Goal: Information Seeking & Learning: Learn about a topic

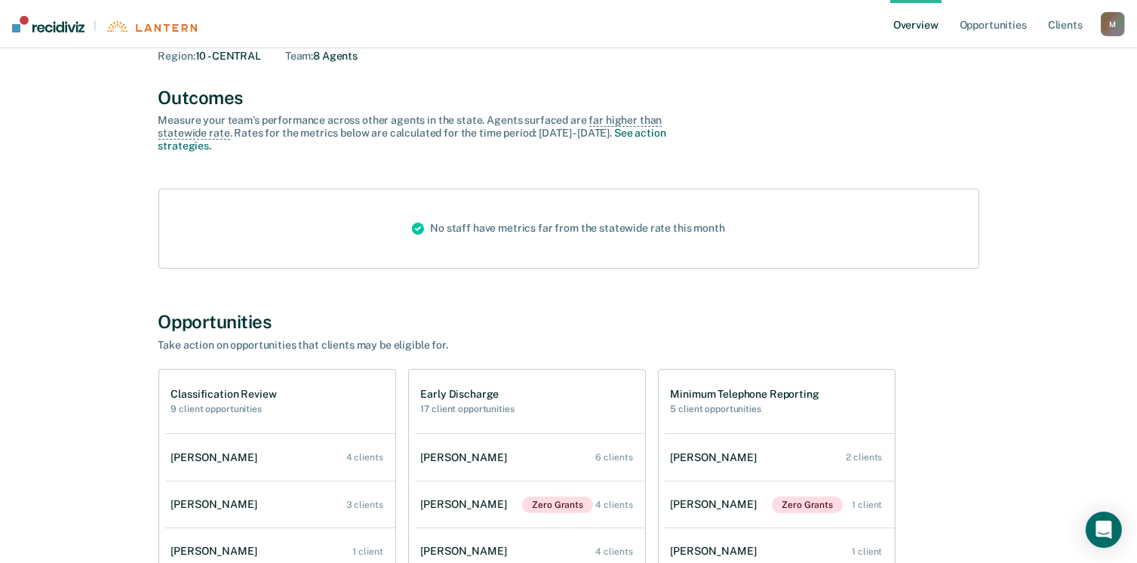
scroll to position [278, 0]
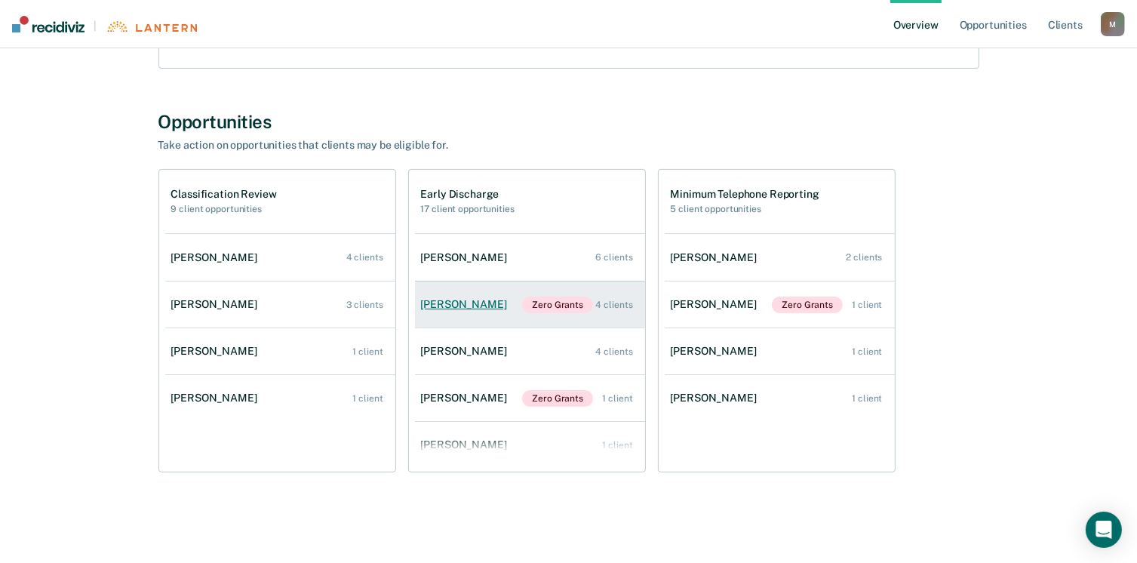
click at [446, 300] on div "[PERSON_NAME]" at bounding box center [467, 304] width 92 height 13
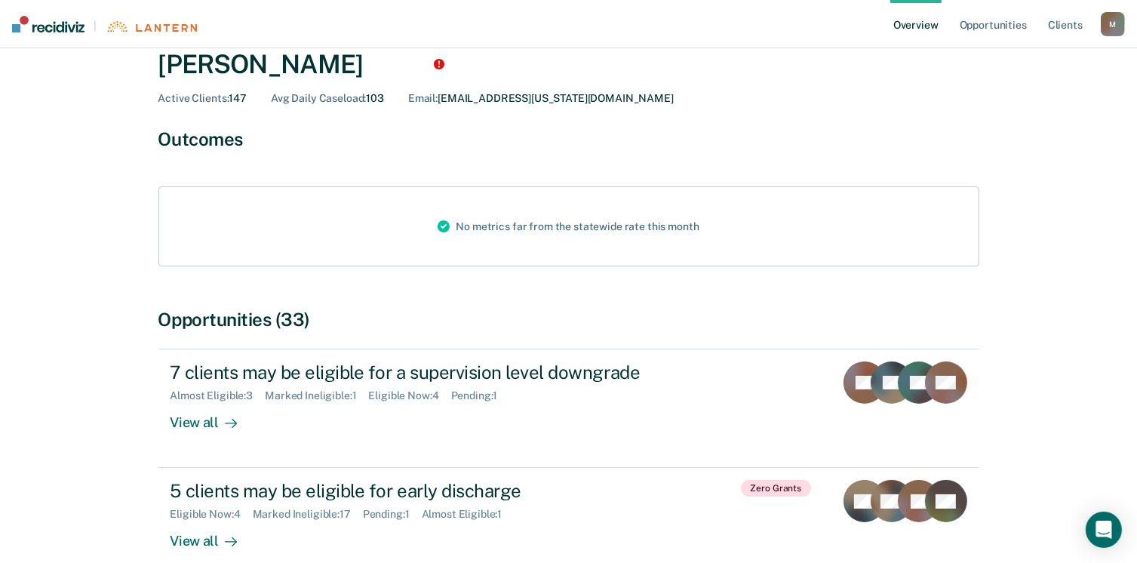
scroll to position [151, 0]
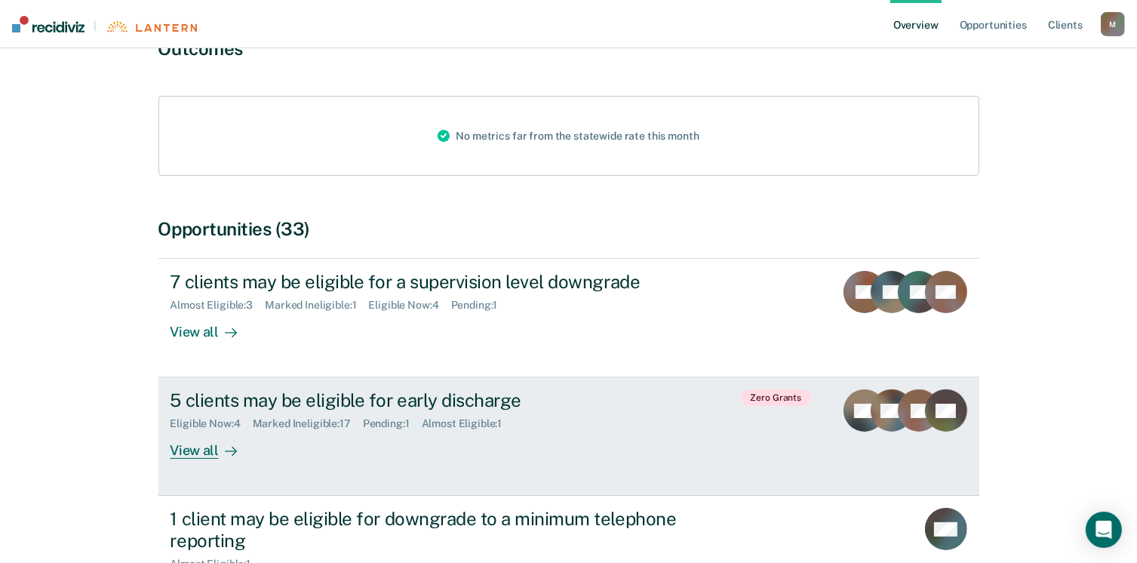
click at [206, 450] on div "View all" at bounding box center [213, 444] width 85 height 29
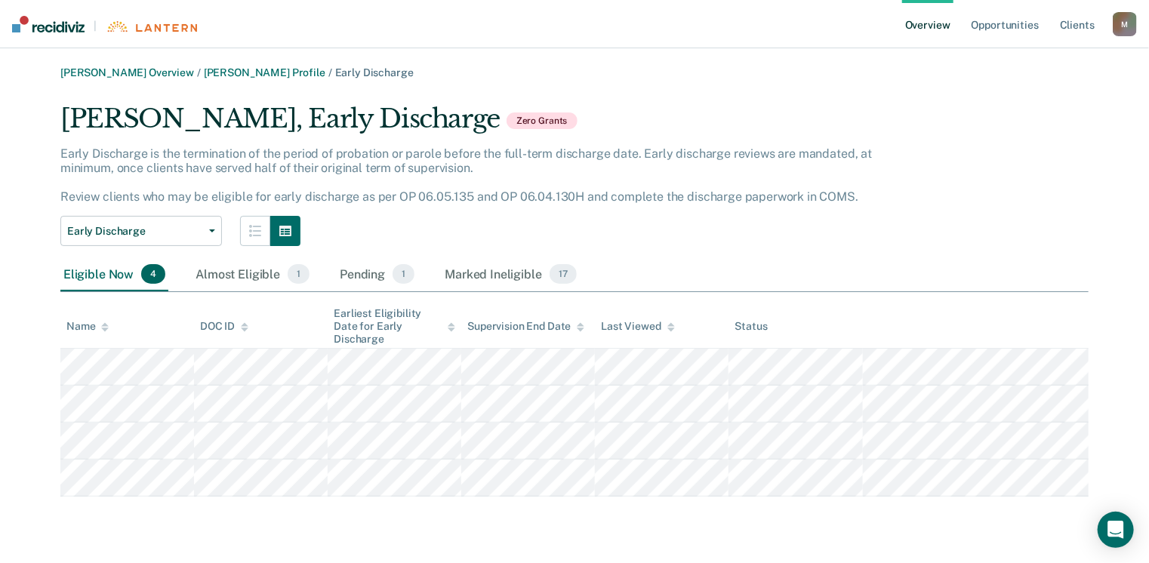
click at [927, 26] on link "Overview" at bounding box center [927, 24] width 51 height 48
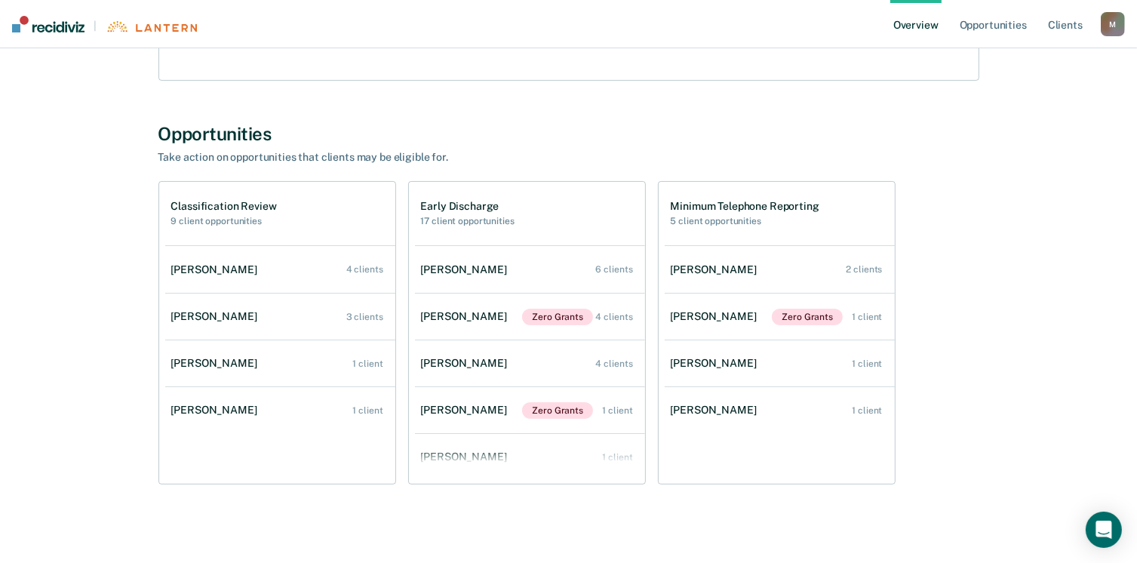
scroll to position [278, 0]
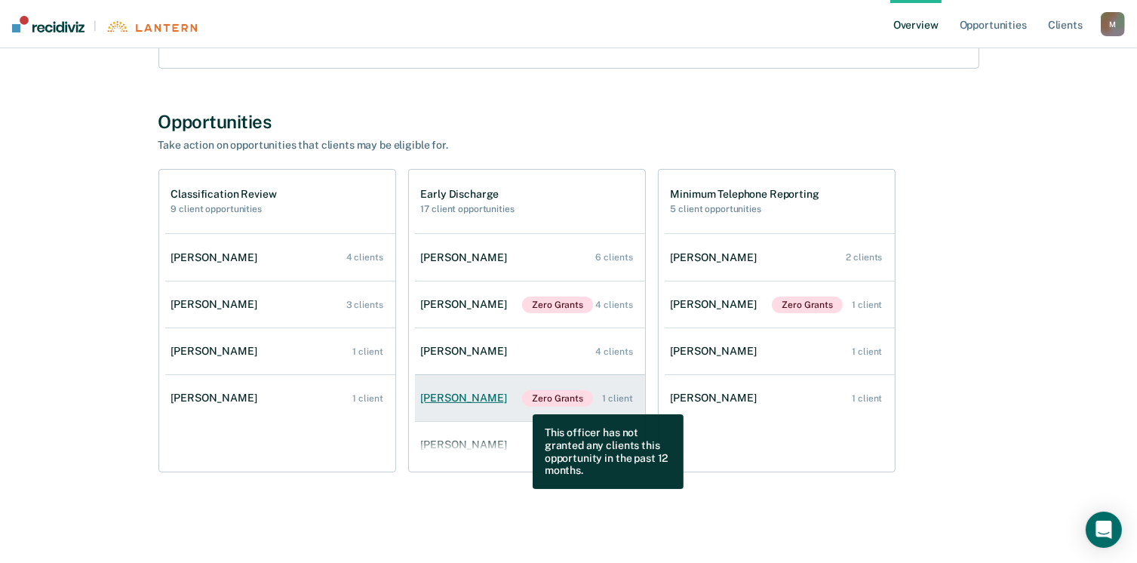
click at [522, 403] on span "Zero Grants" at bounding box center [557, 398] width 71 height 17
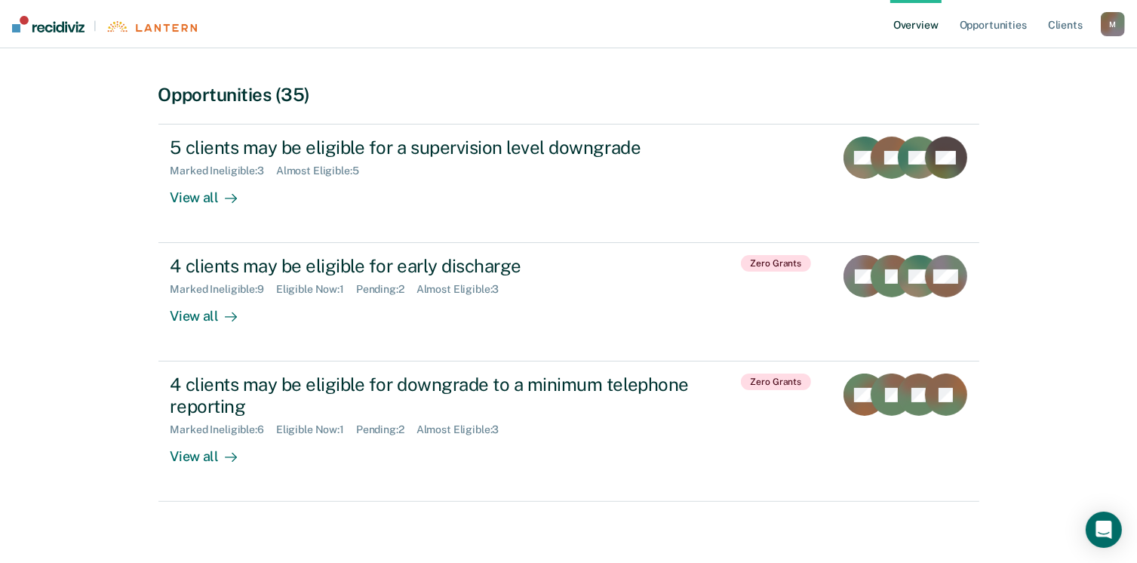
scroll to position [302, 0]
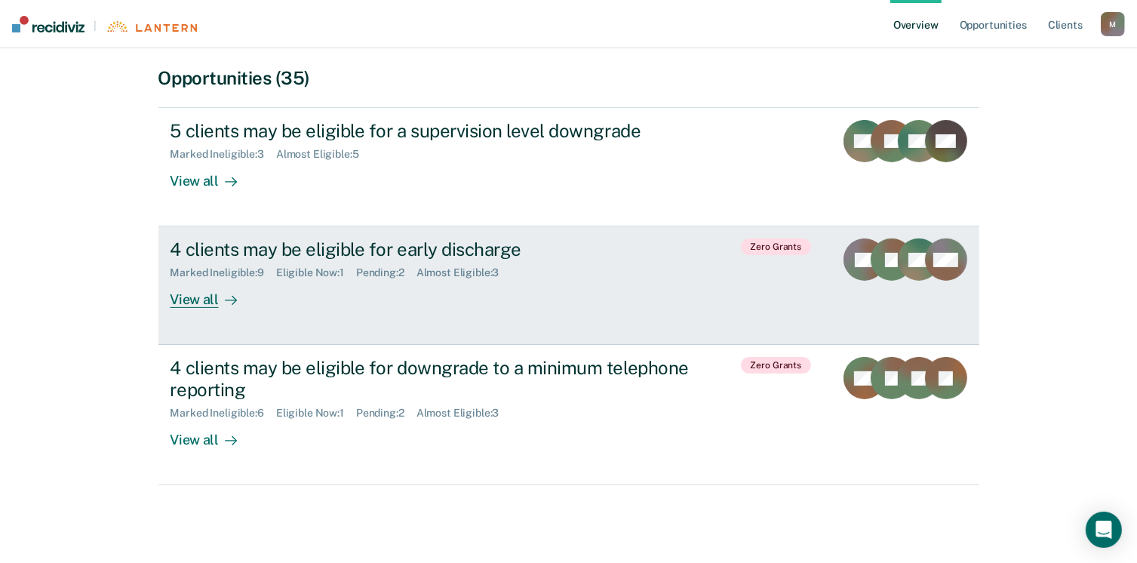
click at [193, 302] on div "View all" at bounding box center [213, 293] width 85 height 29
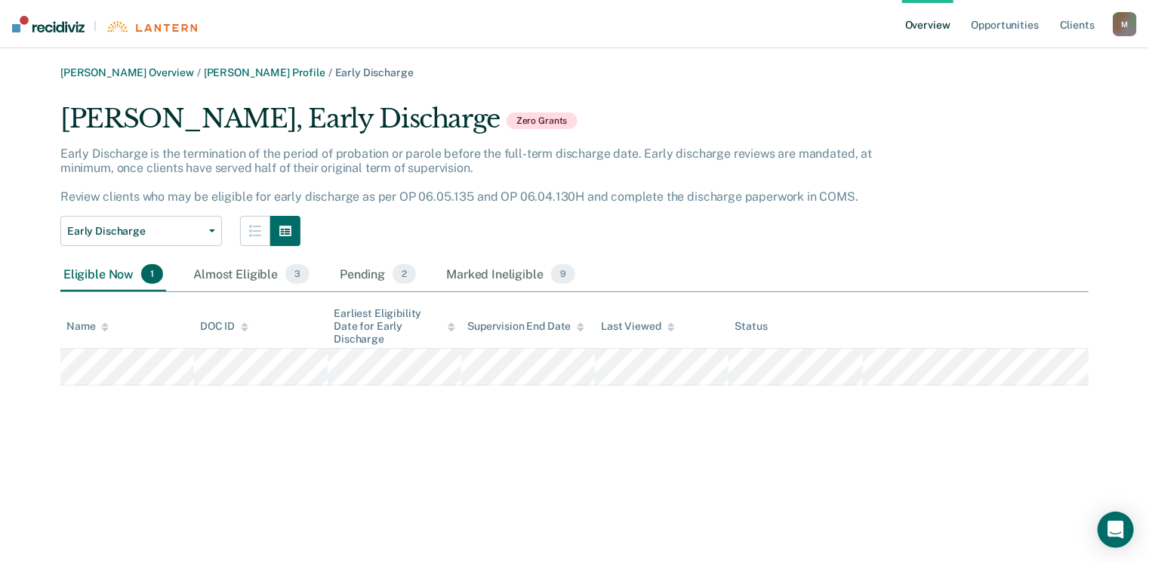
click at [915, 23] on link "Overview" at bounding box center [927, 24] width 51 height 48
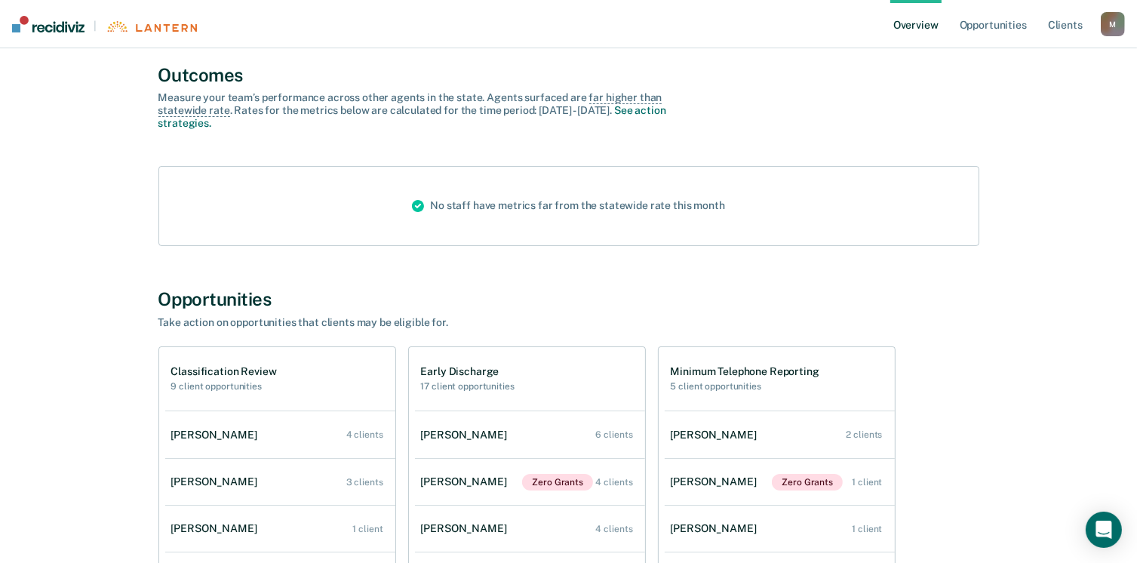
scroll to position [226, 0]
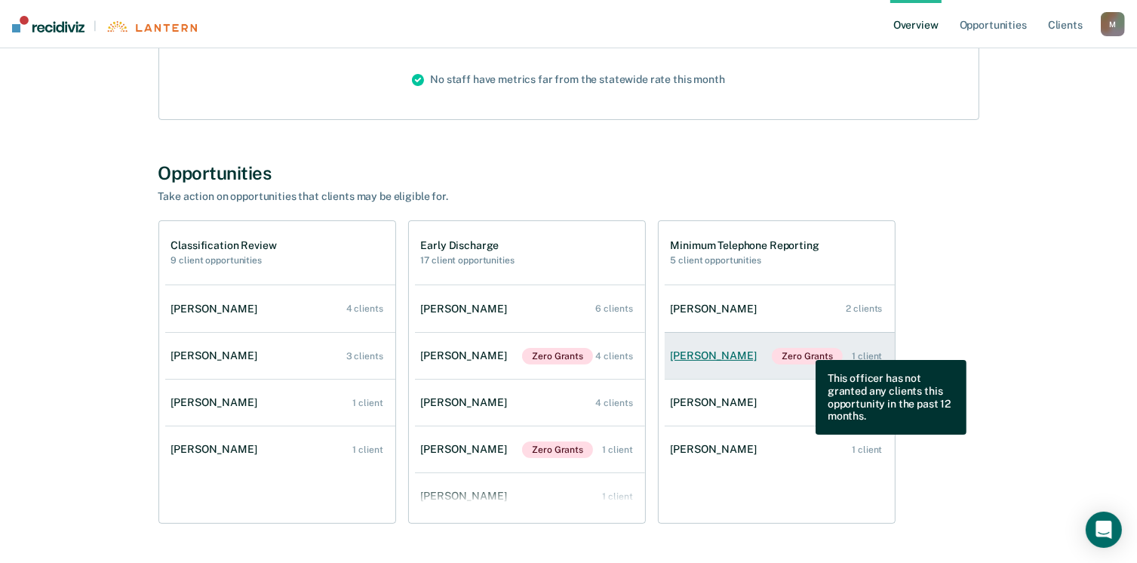
click at [805, 349] on span "Zero Grants" at bounding box center [807, 356] width 71 height 17
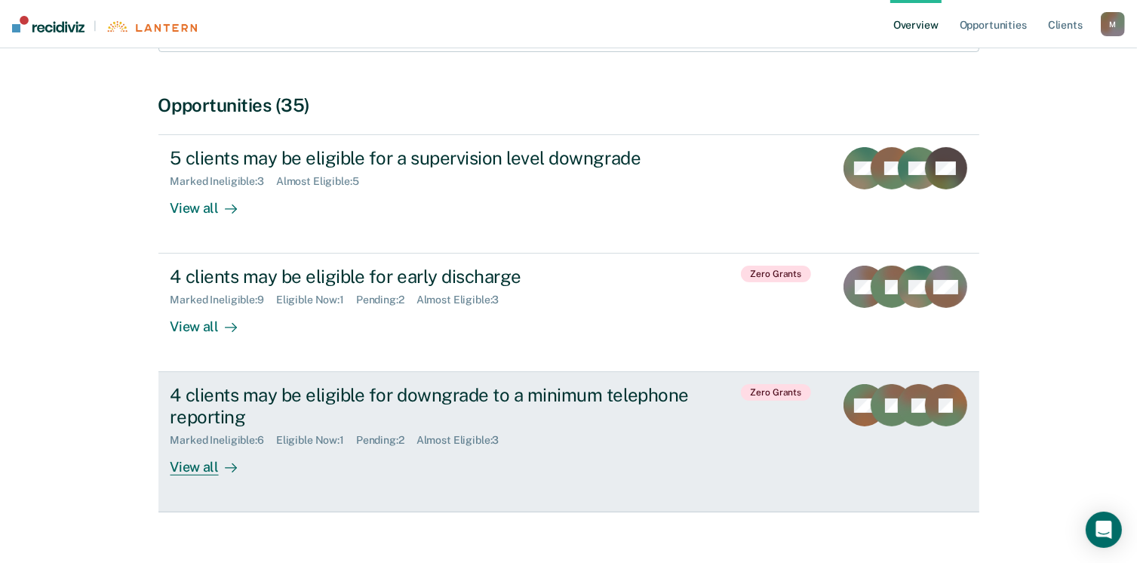
scroll to position [302, 0]
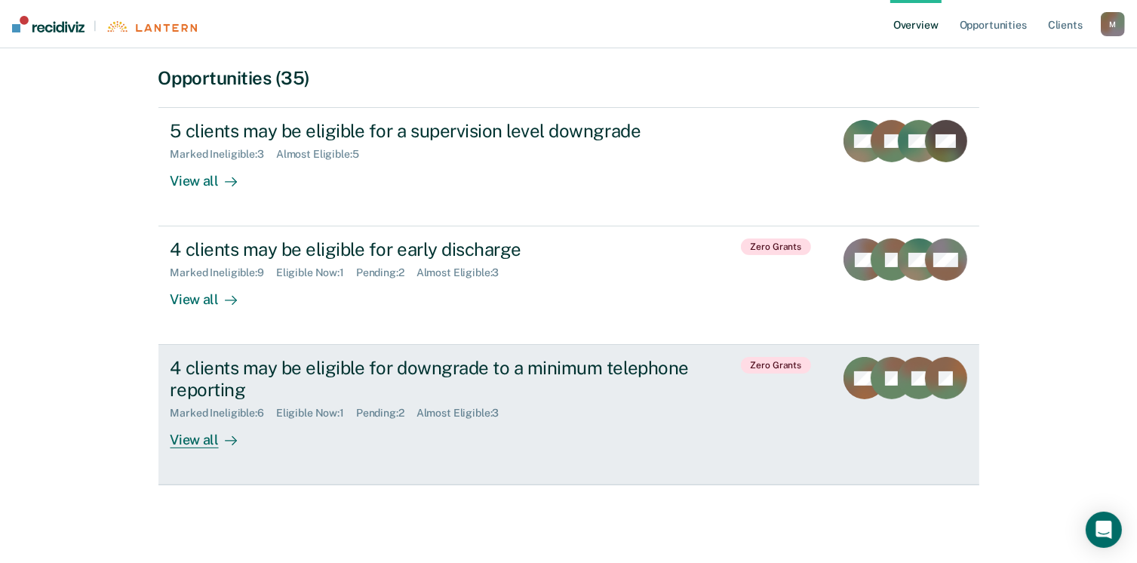
click at [177, 442] on div "View all" at bounding box center [213, 434] width 85 height 29
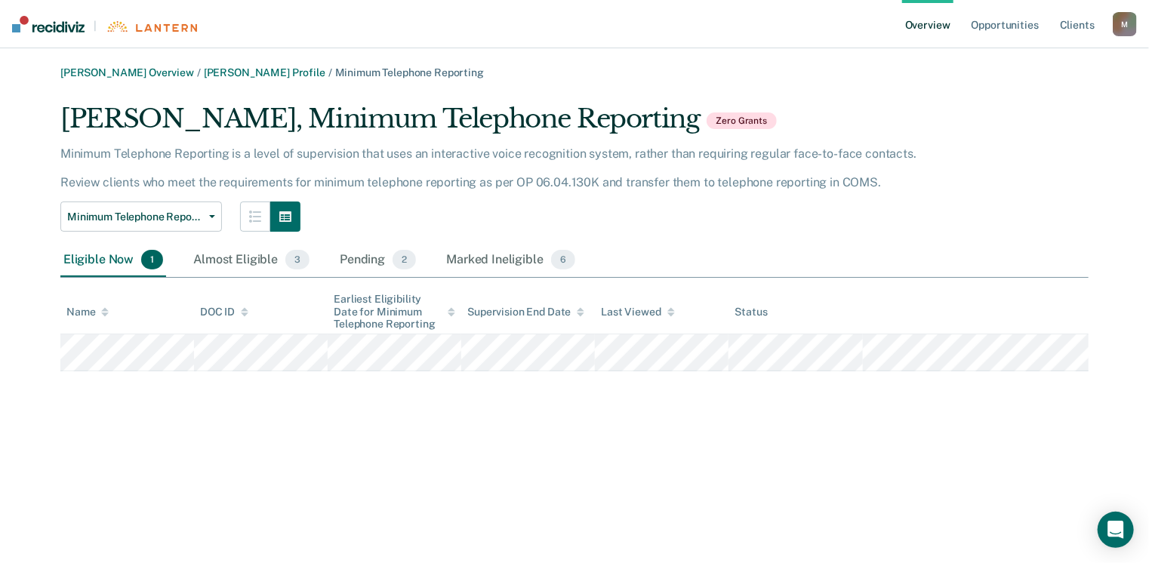
click at [924, 29] on link "Overview" at bounding box center [927, 24] width 51 height 48
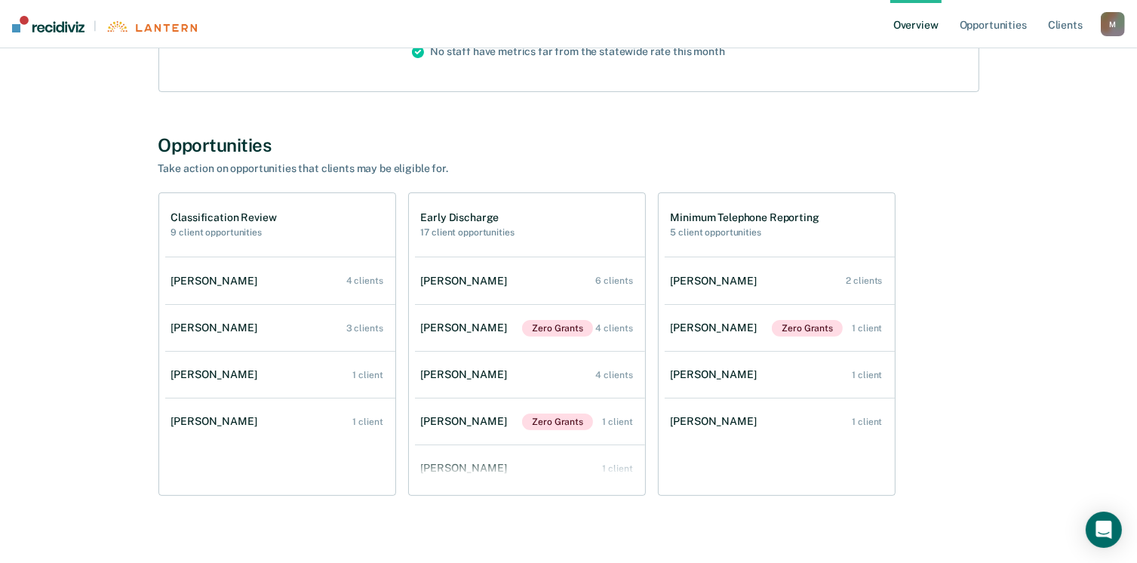
scroll to position [278, 0]
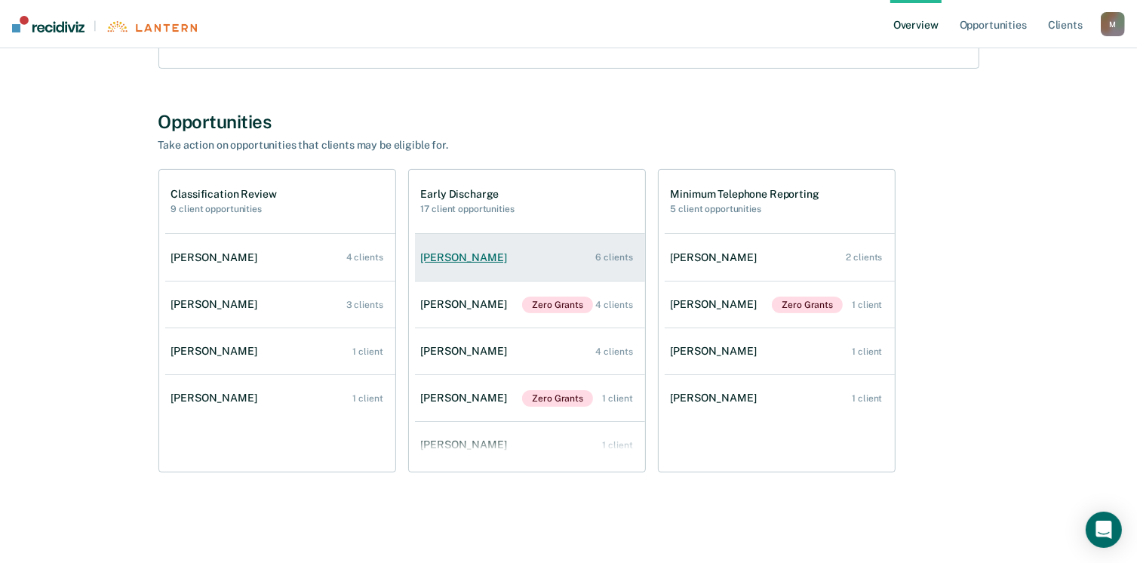
click at [451, 252] on div "[PERSON_NAME]" at bounding box center [467, 257] width 92 height 13
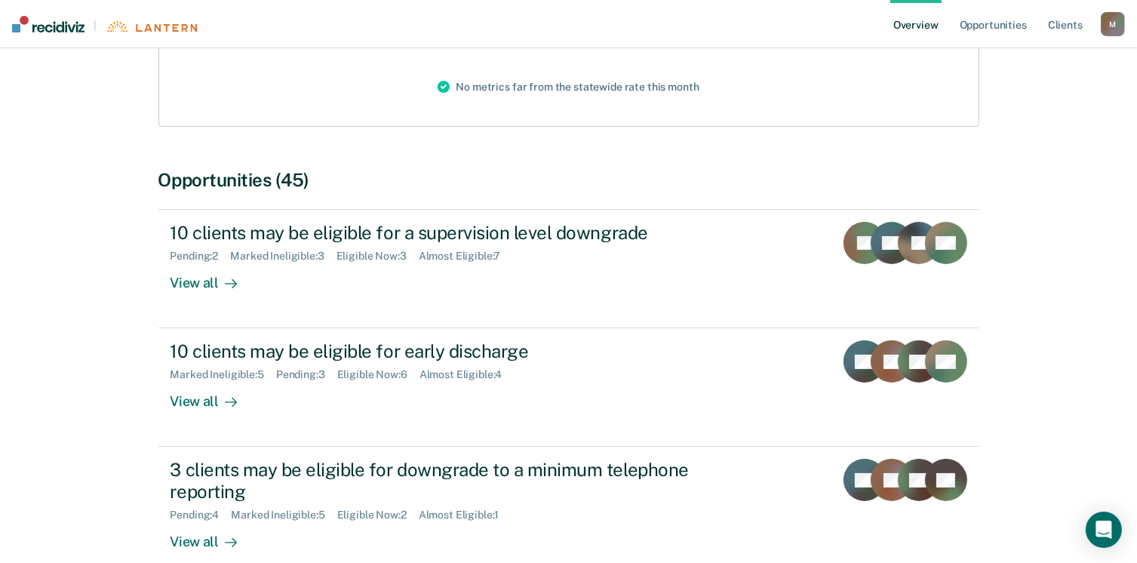
scroll to position [226, 0]
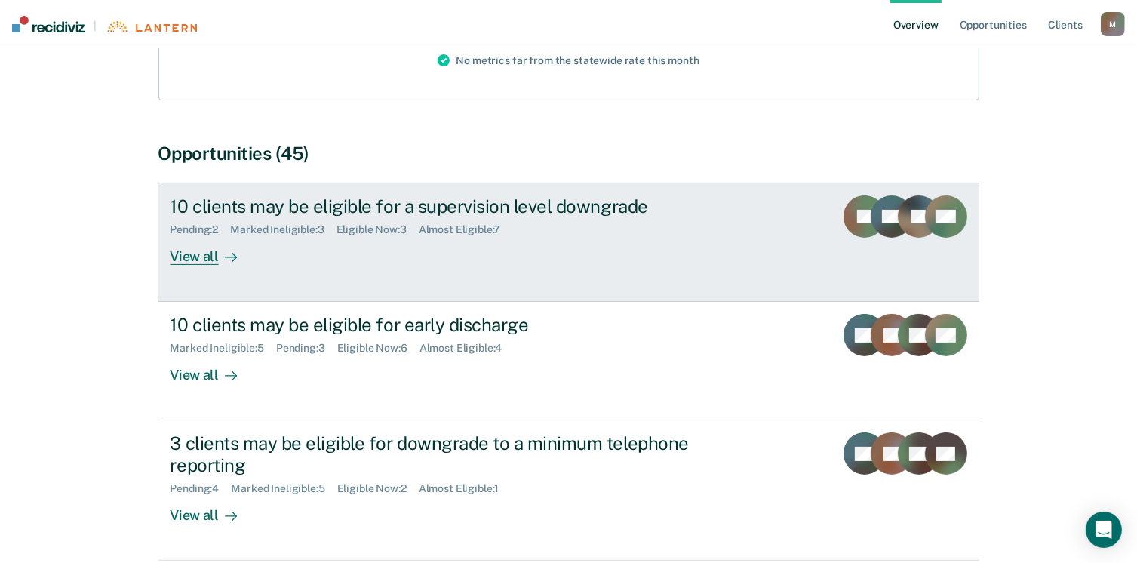
click at [196, 256] on div "View all" at bounding box center [213, 250] width 85 height 29
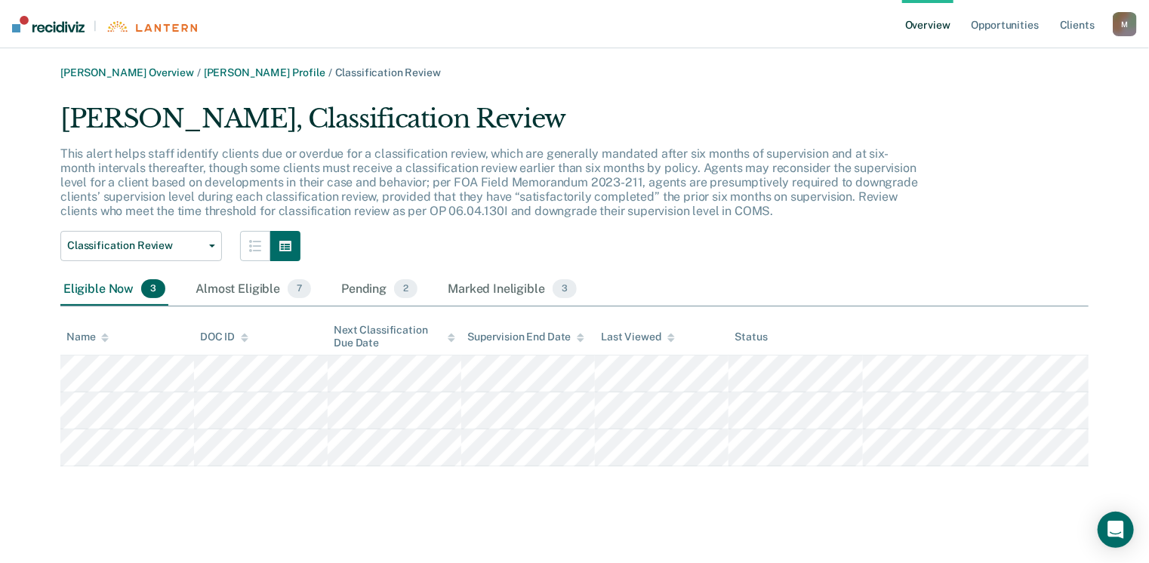
click at [1122, 25] on div "M" at bounding box center [1125, 24] width 24 height 24
click at [890, 68] on div "[PERSON_NAME] Overview / [PERSON_NAME] Profile / Classification Review" at bounding box center [574, 72] width 1028 height 13
